Goal: Check status

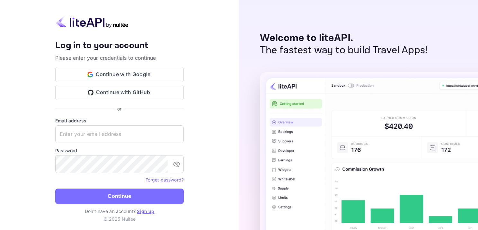
type input "[EMAIL_ADDRESS][DOMAIN_NAME]"
click at [55, 189] on button "Continue" at bounding box center [119, 196] width 128 height 15
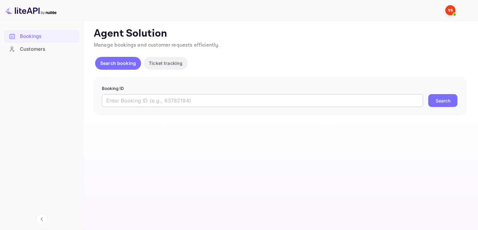
click at [232, 101] on input "text" at bounding box center [262, 100] width 321 height 13
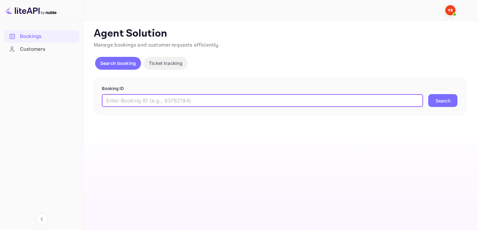
paste input "9760913"
type input "9760913"
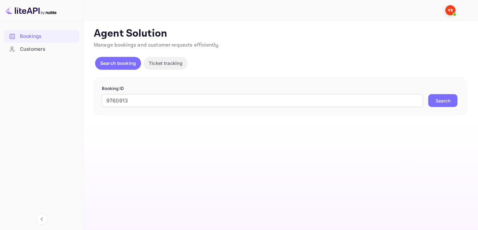
click at [437, 96] on button "Search" at bounding box center [442, 100] width 29 height 13
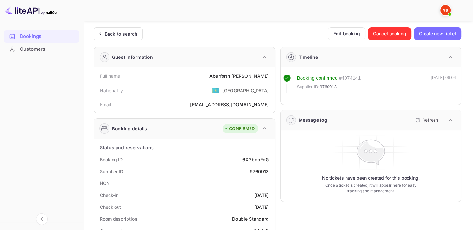
scroll to position [32, 0]
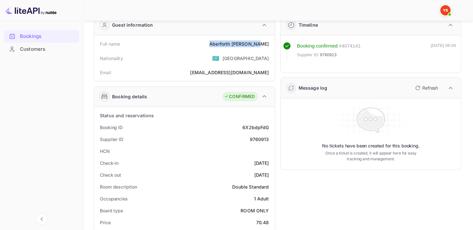
drag, startPoint x: 214, startPoint y: 42, endPoint x: 270, endPoint y: 45, distance: 55.9
click at [269, 45] on div "Full name [PERSON_NAME]" at bounding box center [185, 44] width 176 height 12
copy div "[PERSON_NAME]"
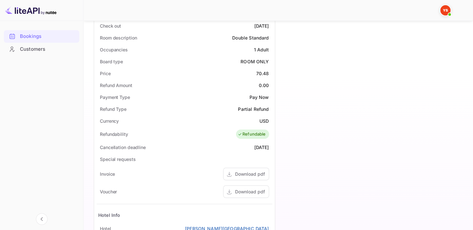
scroll to position [126, 0]
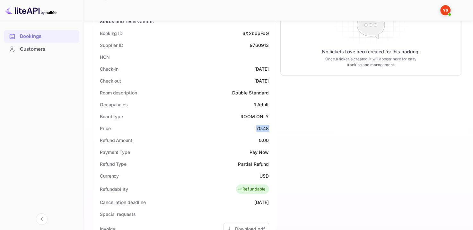
drag, startPoint x: 254, startPoint y: 124, endPoint x: 269, endPoint y: 128, distance: 15.1
click at [269, 128] on div "Price 70.48" at bounding box center [185, 128] width 176 height 12
copy div "70.48"
